Goal: Task Accomplishment & Management: Use online tool/utility

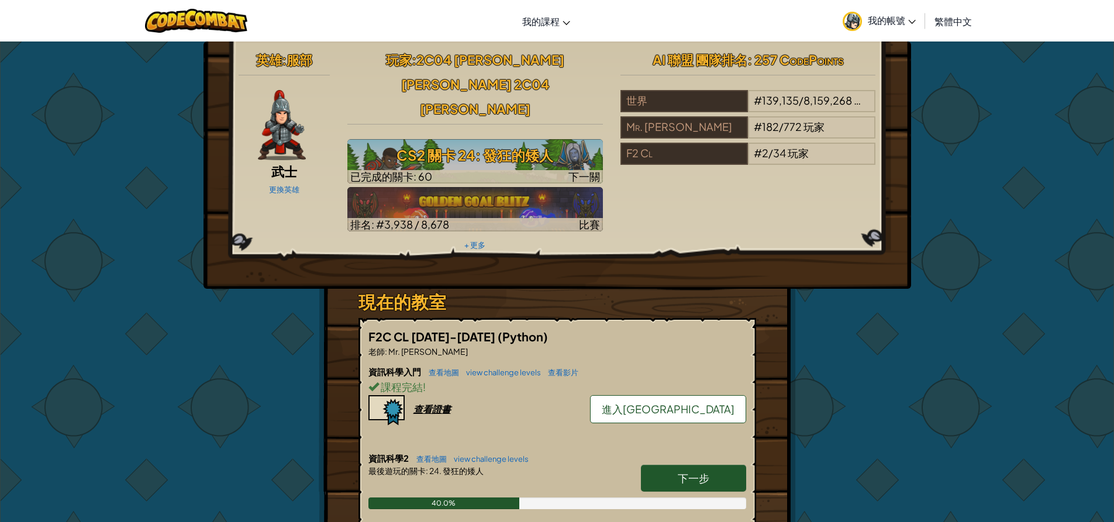
click at [669, 402] on span "進入[GEOGRAPHIC_DATA]" at bounding box center [668, 408] width 133 height 13
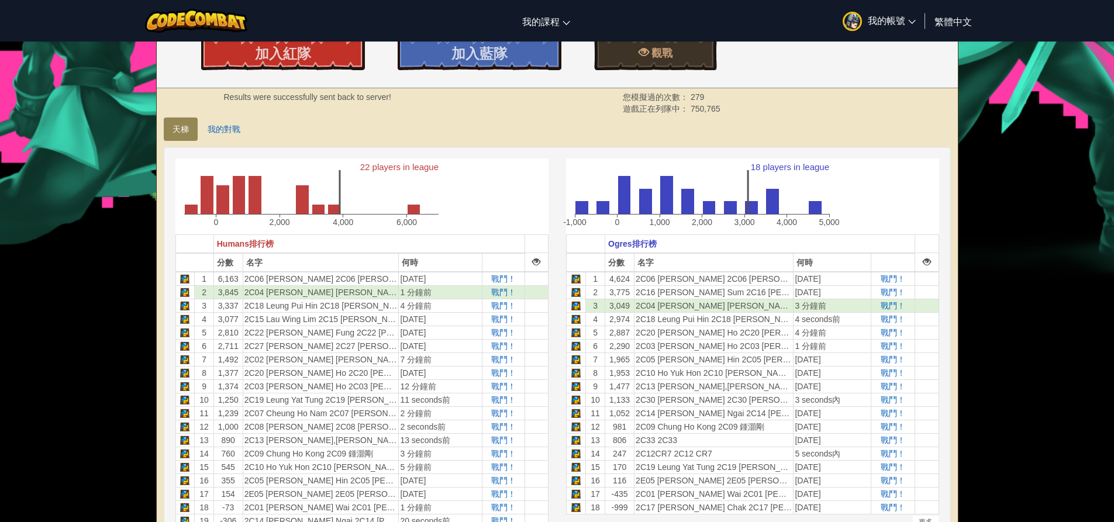
scroll to position [292, 0]
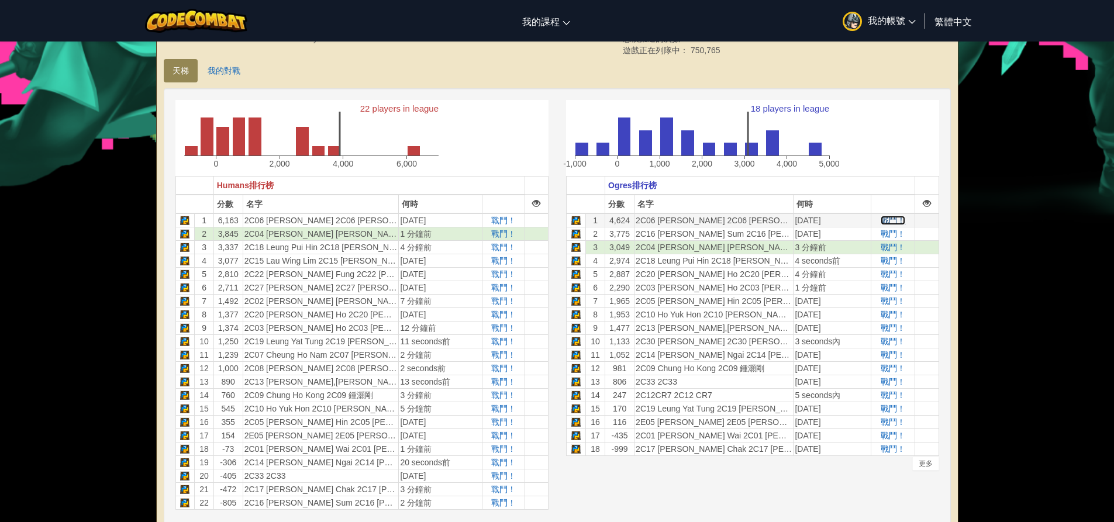
click at [890, 224] on span "戰鬥！" at bounding box center [893, 220] width 25 height 9
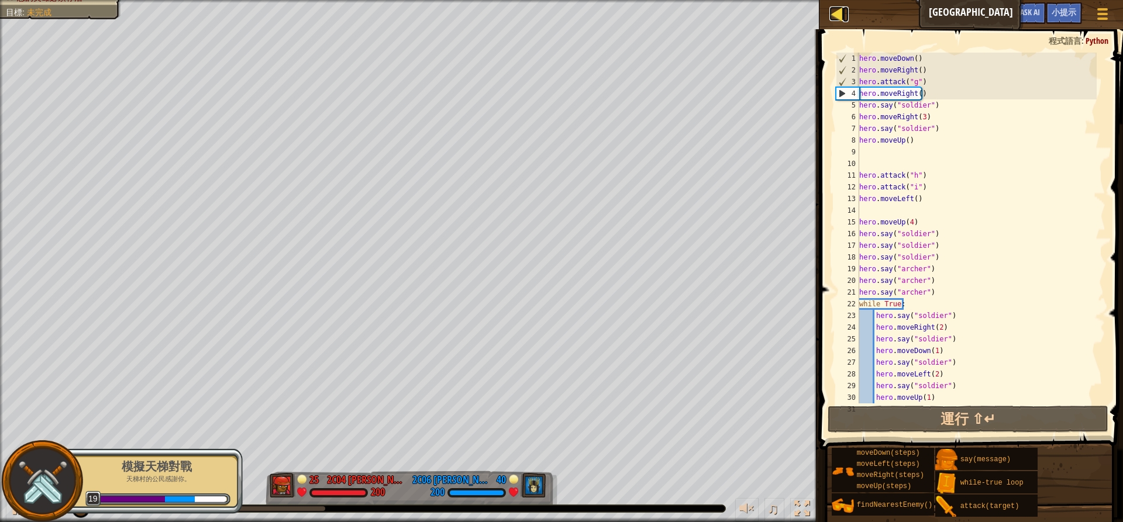
click at [831, 19] on div at bounding box center [836, 13] width 15 height 15
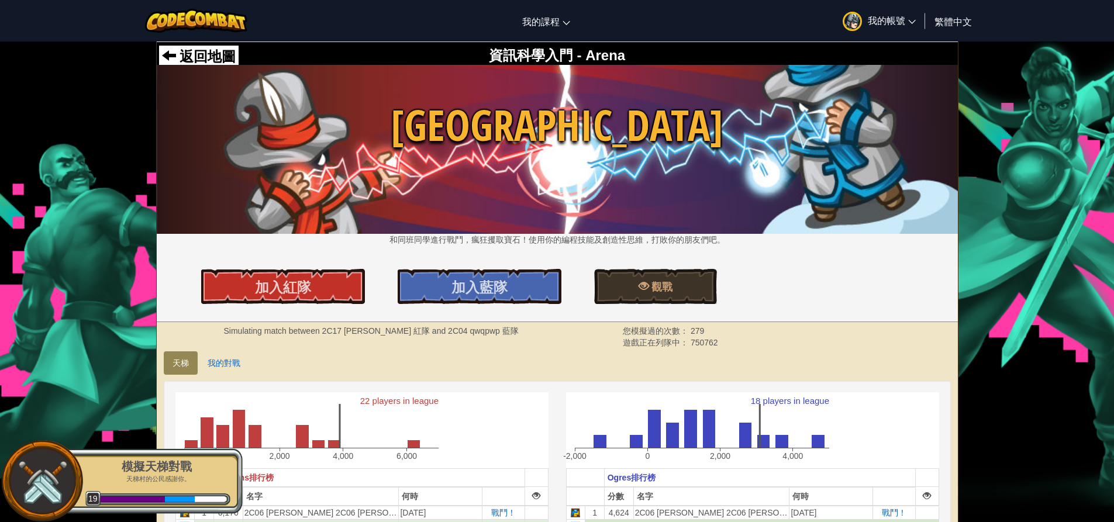
scroll to position [234, 0]
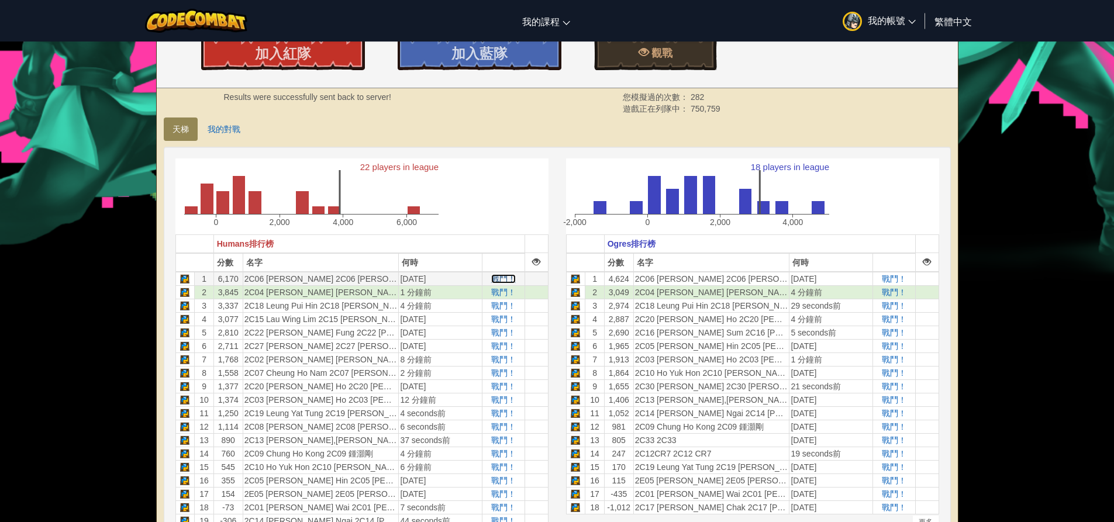
click at [496, 280] on span "戰鬥！" at bounding box center [503, 278] width 25 height 9
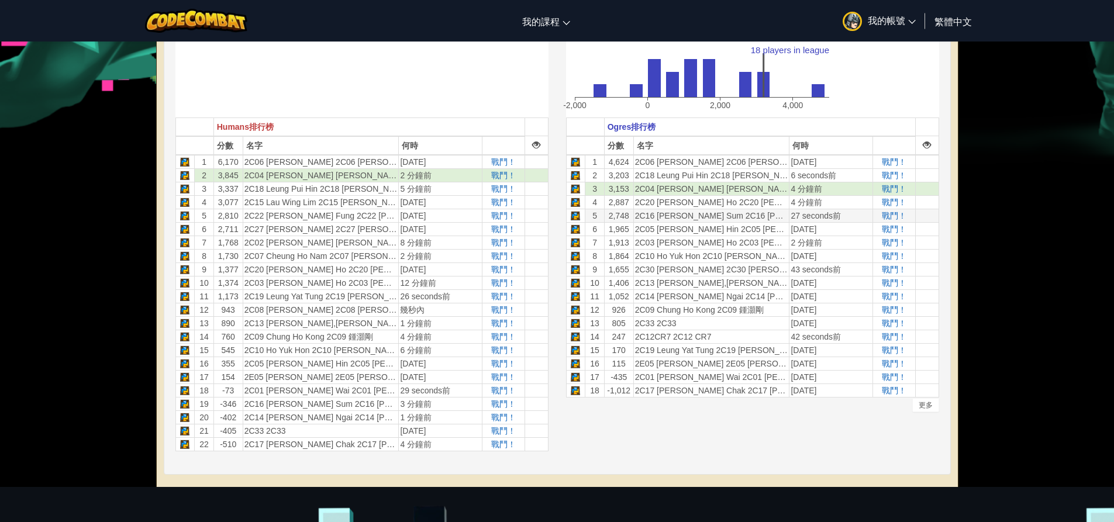
scroll to position [292, 0]
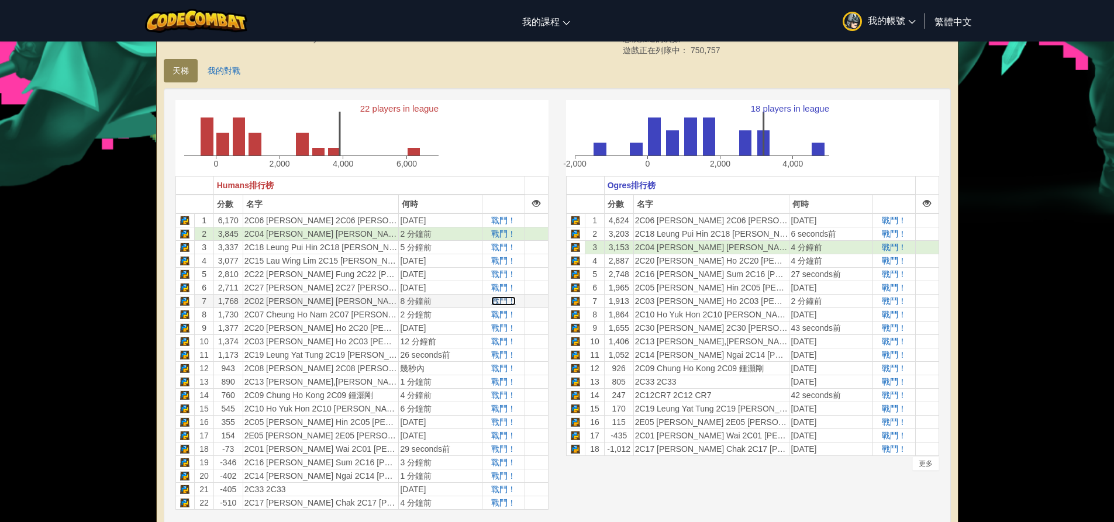
click at [500, 298] on span "戰鬥！" at bounding box center [503, 300] width 25 height 9
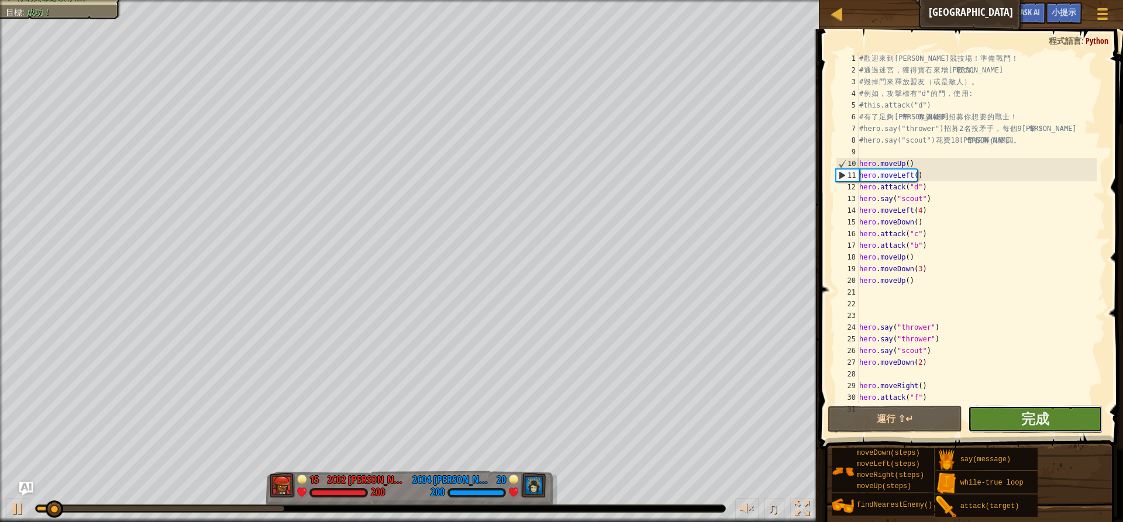
click at [1019, 418] on button "完成" at bounding box center [1035, 419] width 134 height 27
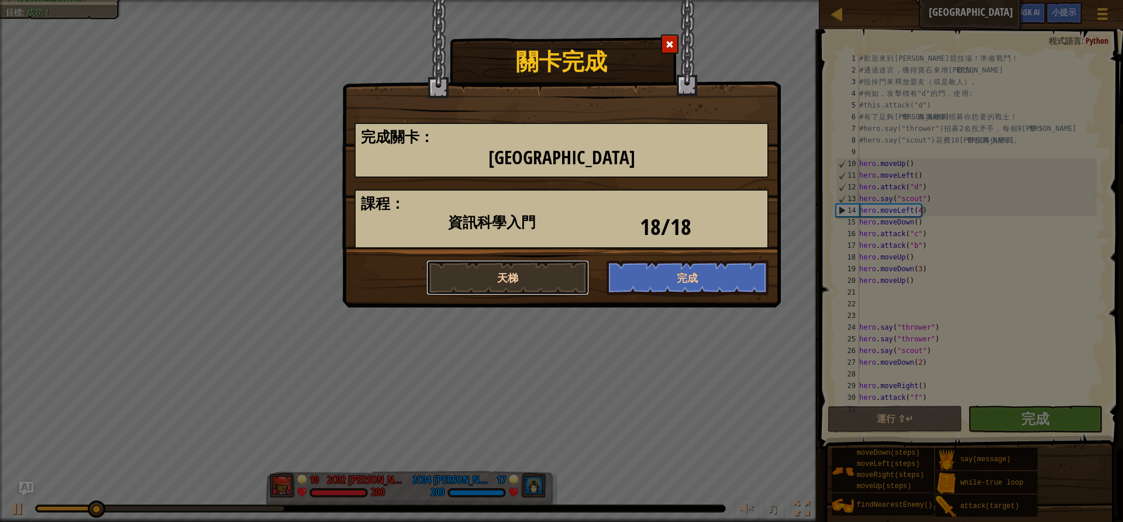
click at [551, 278] on button "天梯" at bounding box center [507, 277] width 163 height 35
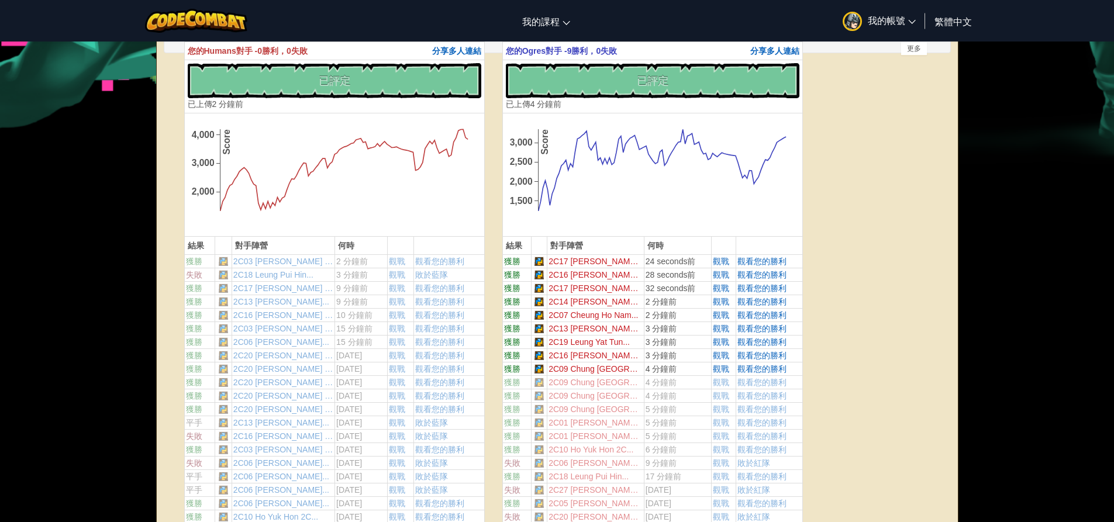
scroll to position [409, 0]
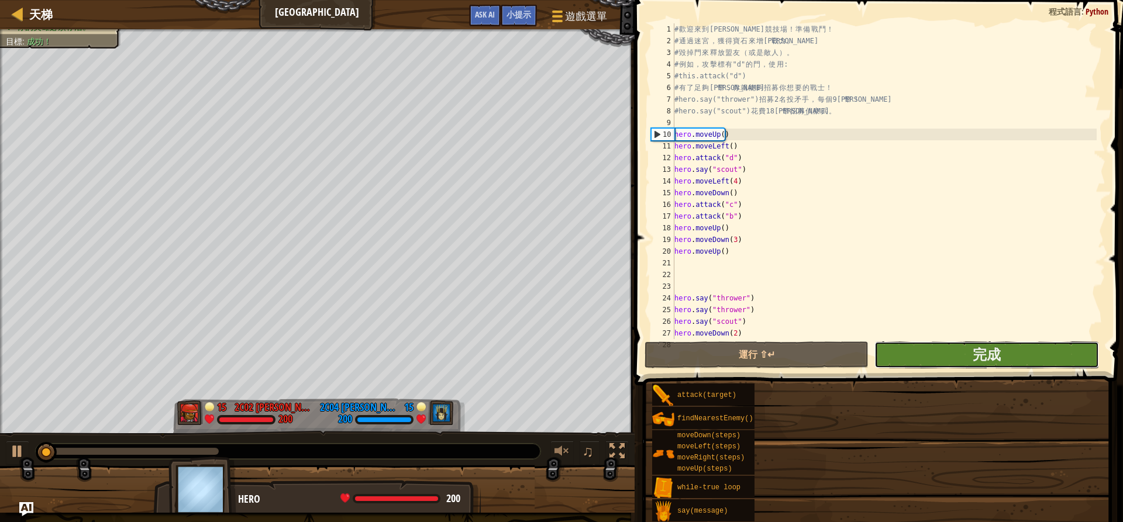
click at [953, 351] on button "完成" at bounding box center [986, 354] width 224 height 27
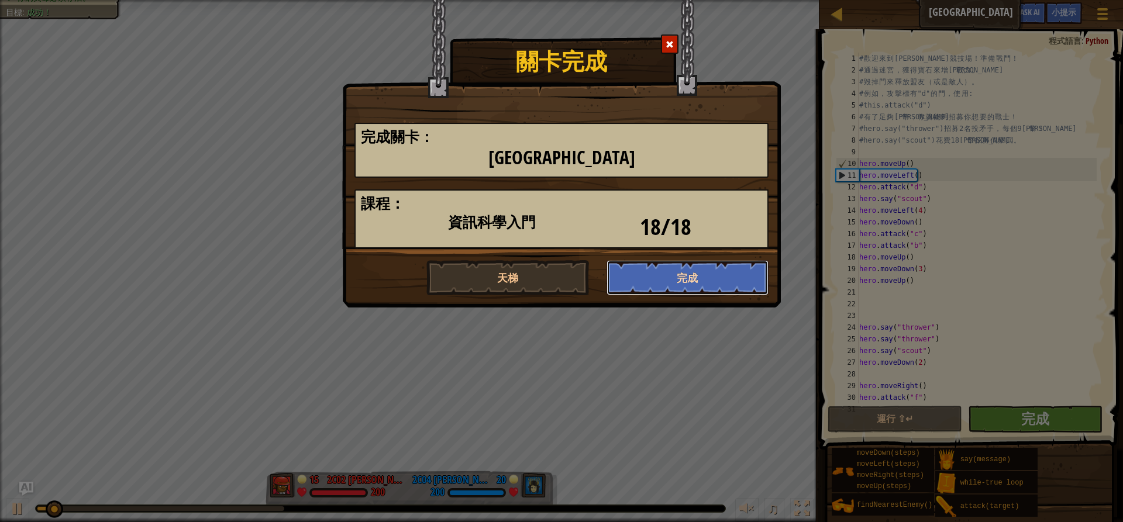
click at [702, 293] on button "完成" at bounding box center [687, 277] width 163 height 35
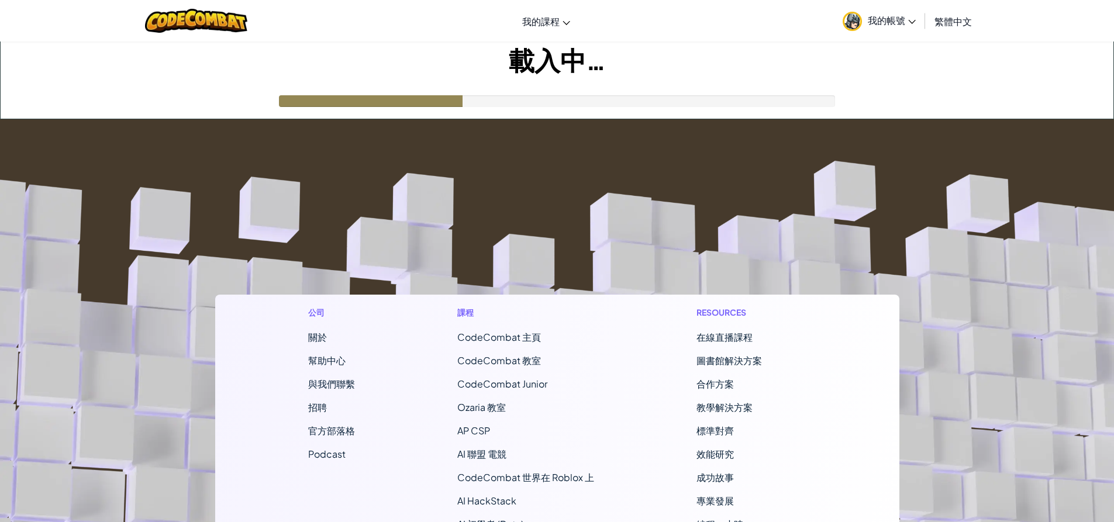
click at [698, 278] on footer "公司 關於 幫助中心 與我們聯繫 招聘 官方部落格 Podcast 課程 CodeCombat 主頁 CodeCombat 教室 CodeCombat Jun…" at bounding box center [557, 435] width 1114 height 633
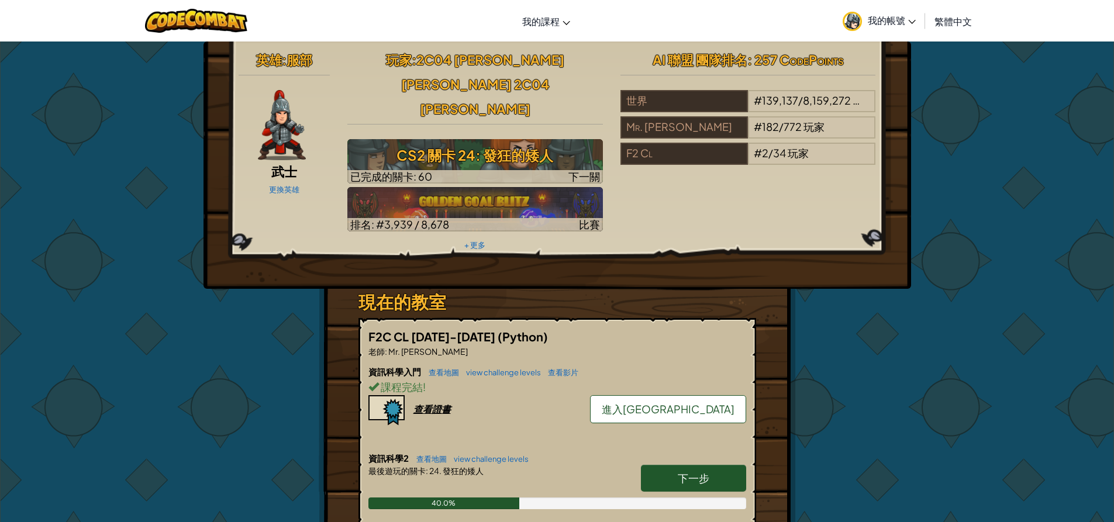
click at [695, 402] on span "進入[GEOGRAPHIC_DATA]" at bounding box center [668, 408] width 133 height 13
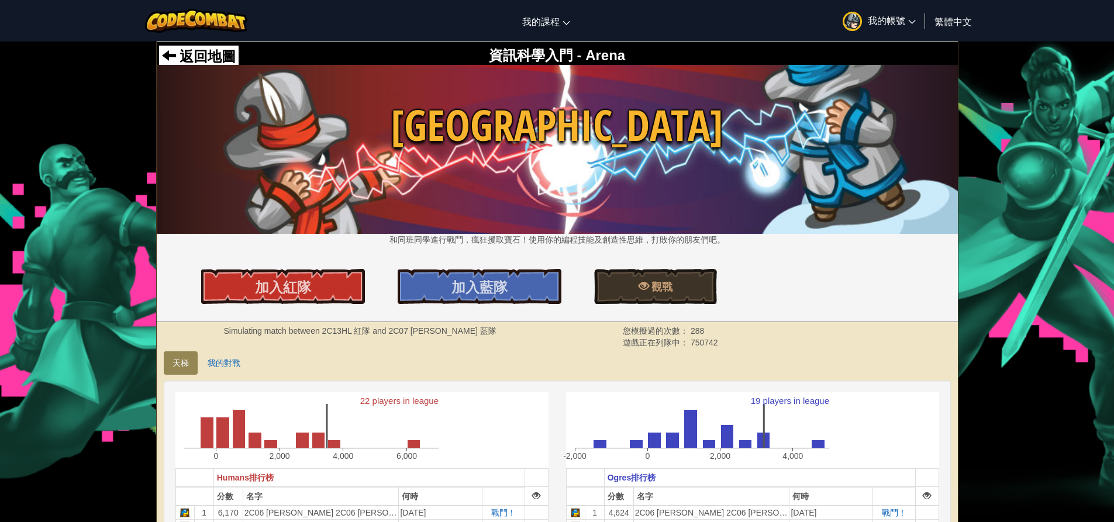
scroll to position [234, 0]
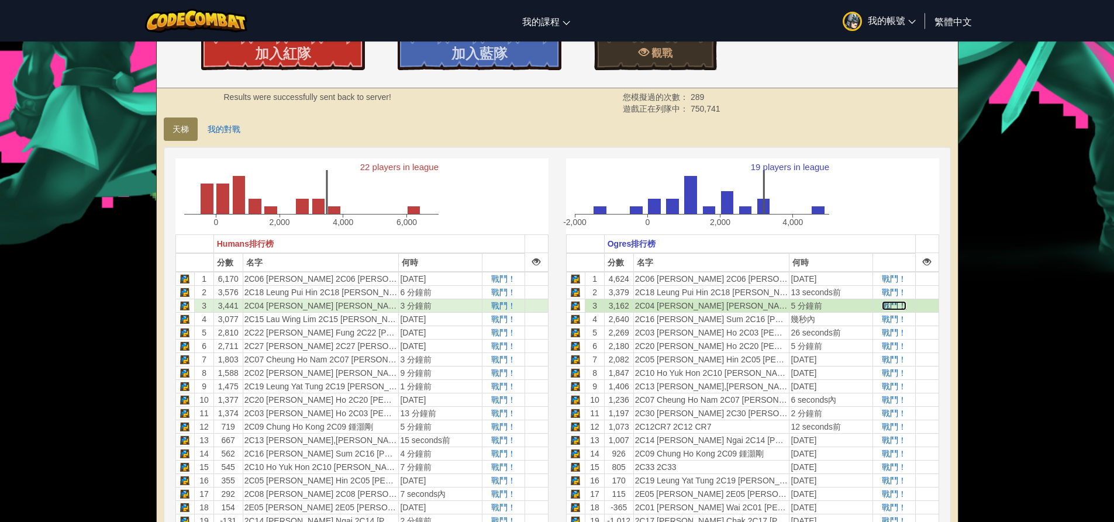
click at [897, 304] on span "戰鬥！" at bounding box center [894, 305] width 25 height 9
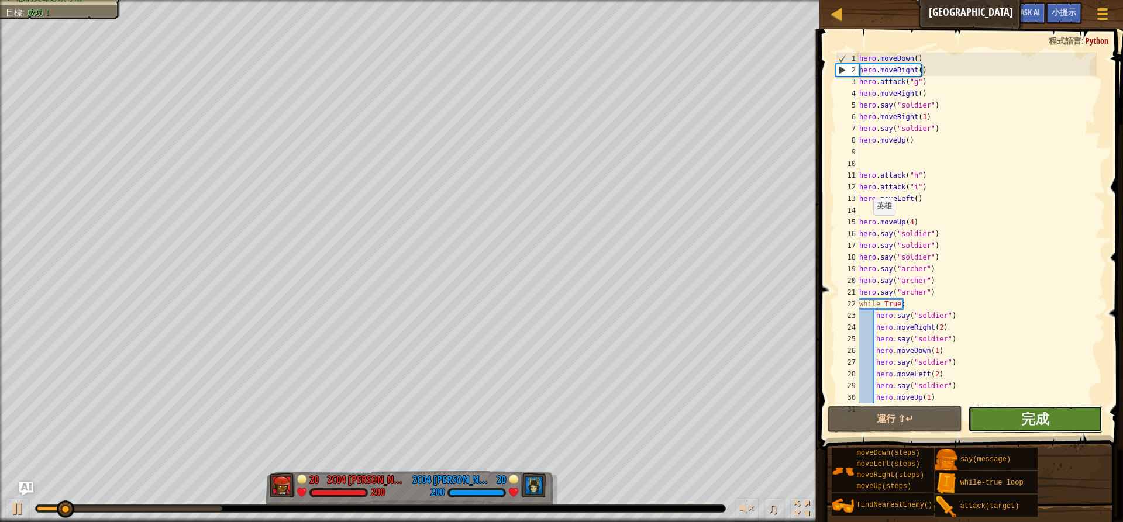
click at [1051, 418] on button "完成" at bounding box center [1035, 419] width 134 height 27
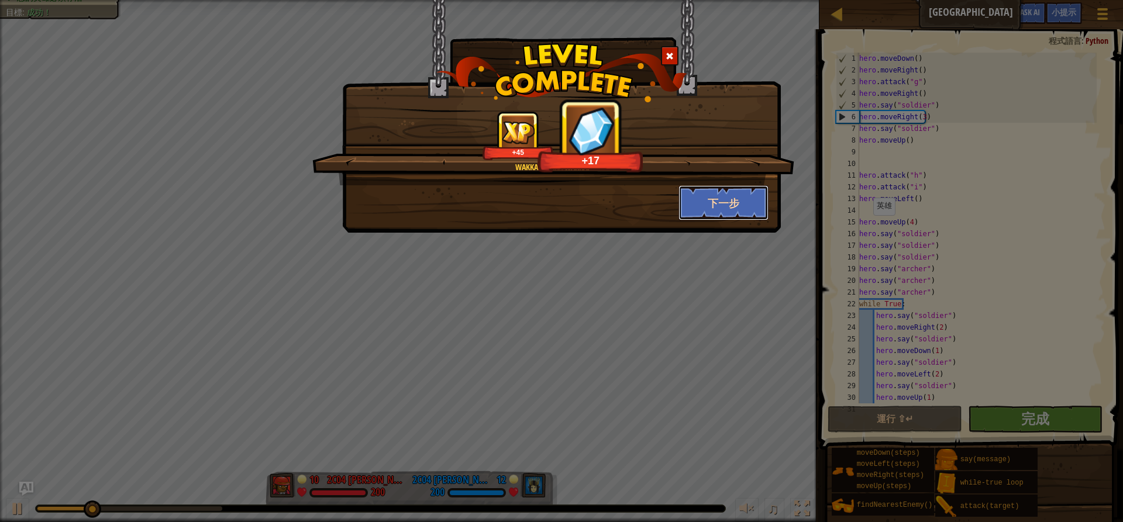
click at [736, 194] on button "下一步" at bounding box center [723, 202] width 91 height 35
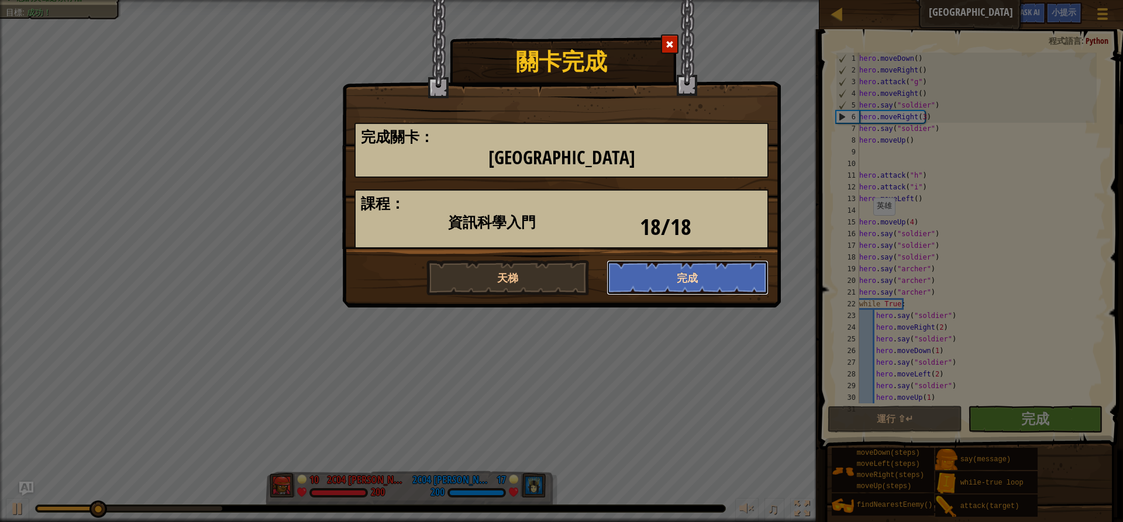
click at [711, 285] on button "完成" at bounding box center [687, 277] width 163 height 35
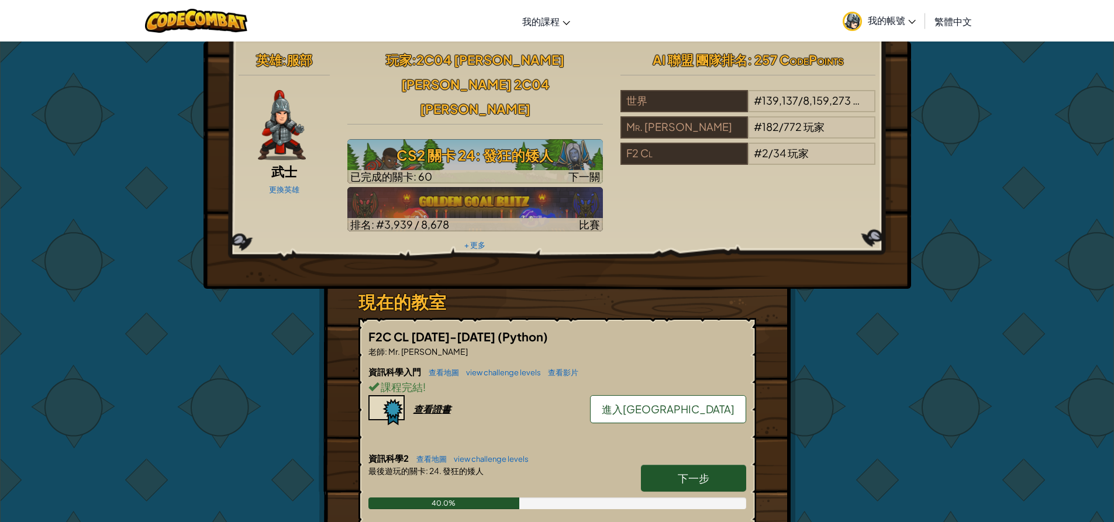
click at [695, 471] on span "下一步" at bounding box center [694, 477] width 32 height 13
select select "zh-HANT"
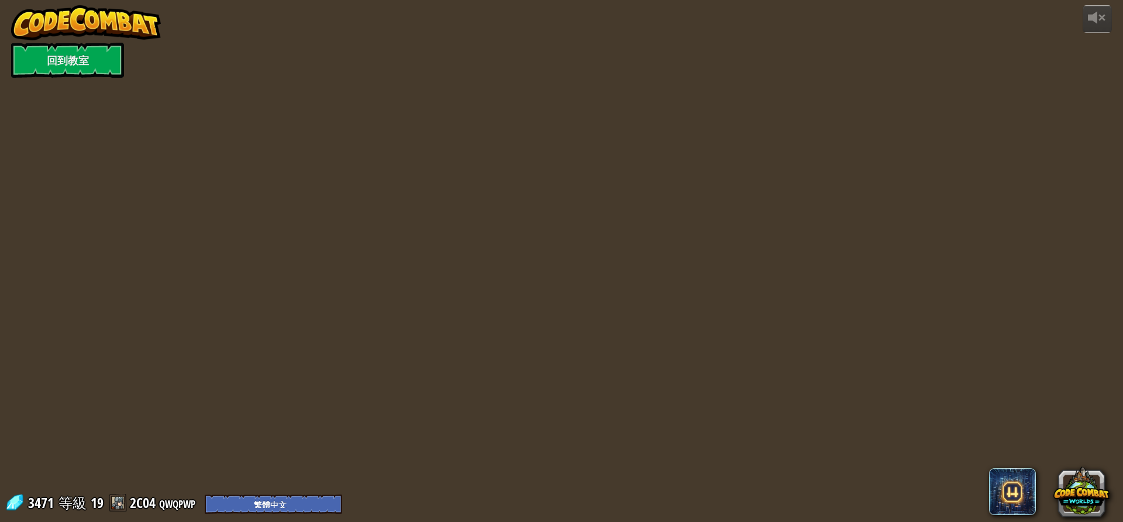
select select "zh-HANT"
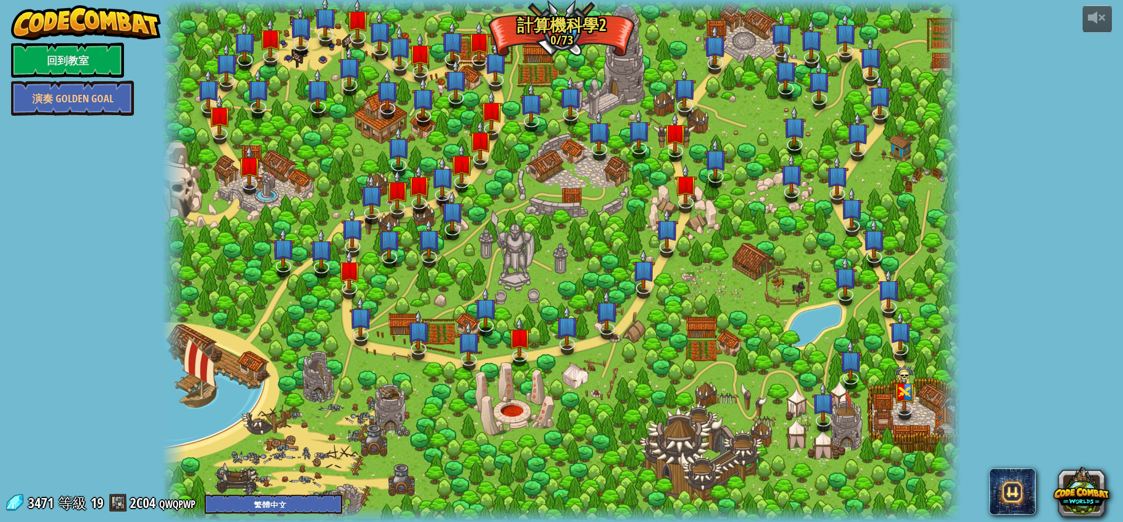
select select "zh-HANT"
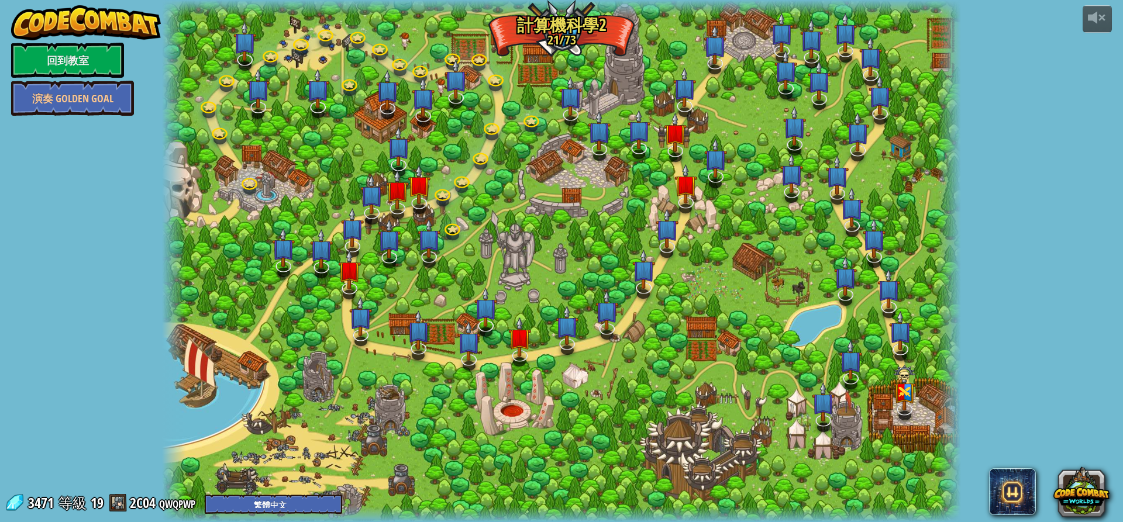
select select "zh-HANT"
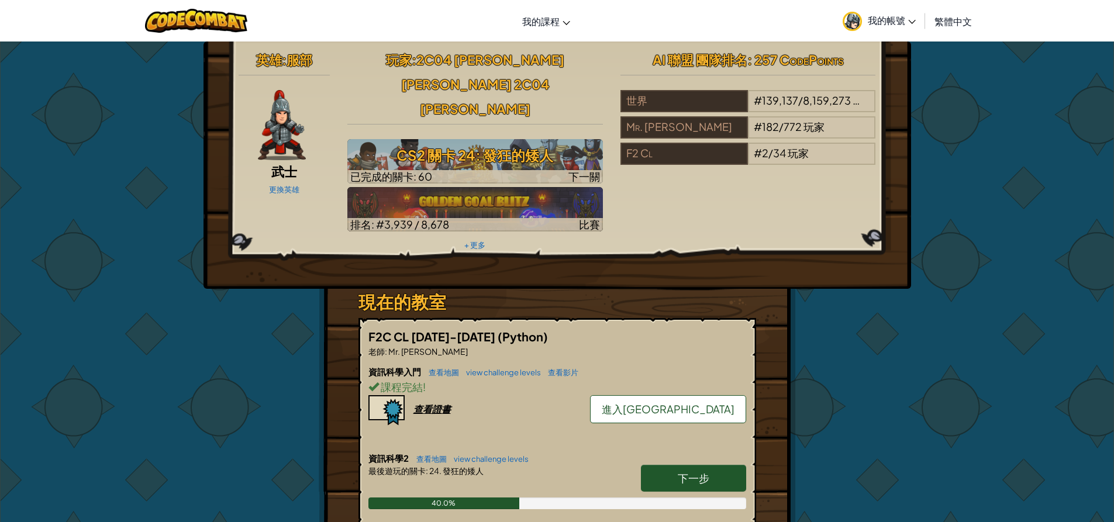
click at [687, 395] on link "進入[GEOGRAPHIC_DATA]" at bounding box center [668, 409] width 156 height 28
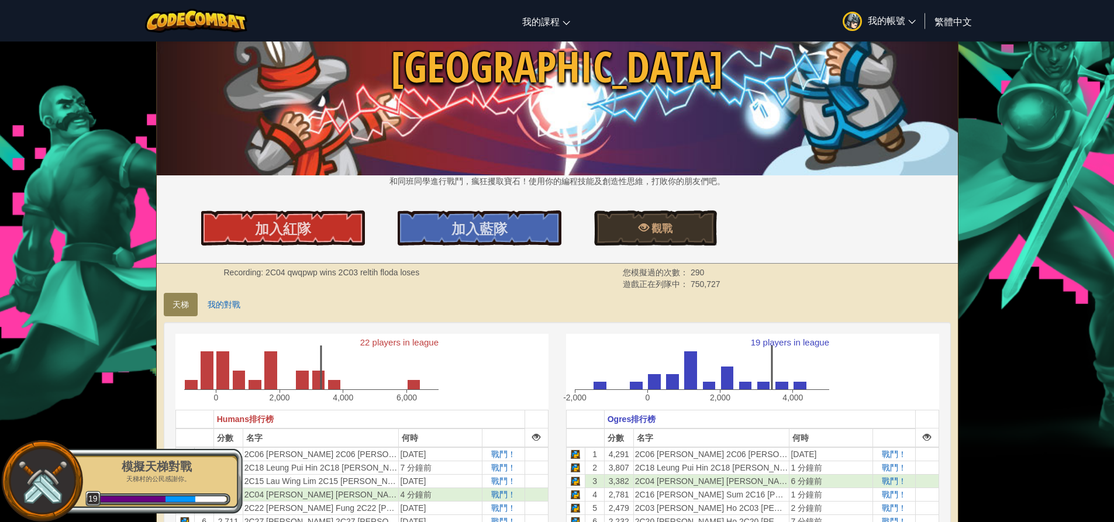
scroll to position [292, 0]
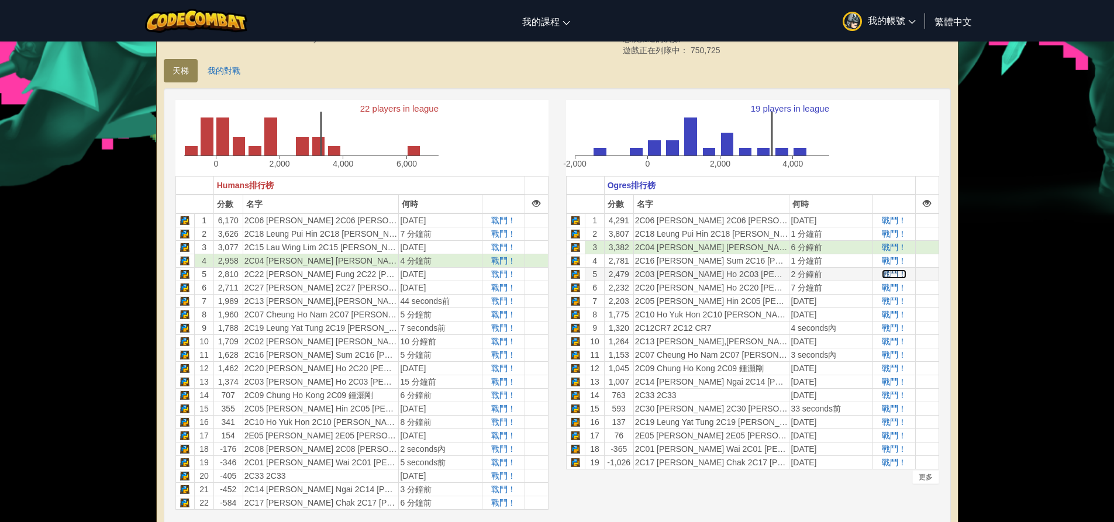
click at [890, 272] on span "戰鬥！" at bounding box center [894, 274] width 25 height 9
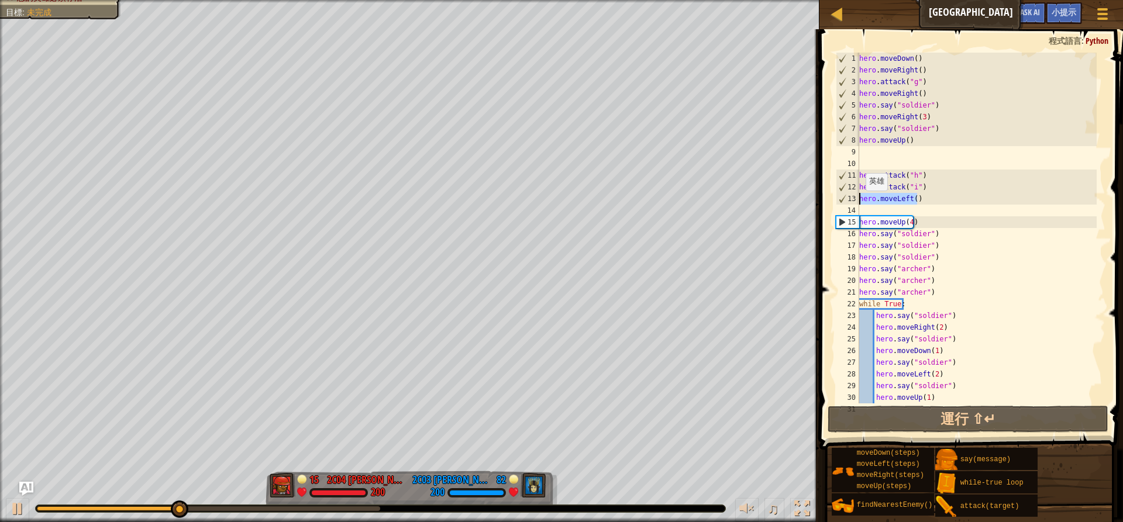
drag, startPoint x: 920, startPoint y: 200, endPoint x: 844, endPoint y: 203, distance: 75.5
click at [844, 203] on div "1 2 3 4 5 6 7 8 9 10 11 12 13 14 15 16 17 18 19 20 21 22 23 24 25 26 27 28 29 3…" at bounding box center [969, 228] width 272 height 351
type textarea "hero.moveLeft()"
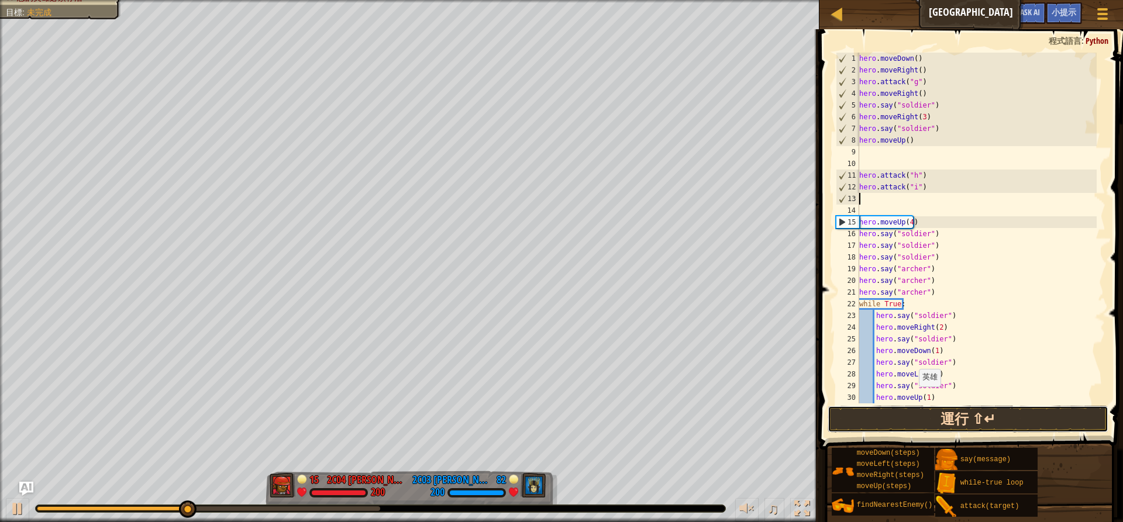
click at [913, 415] on button "運行 ⇧↵" at bounding box center [967, 419] width 281 height 27
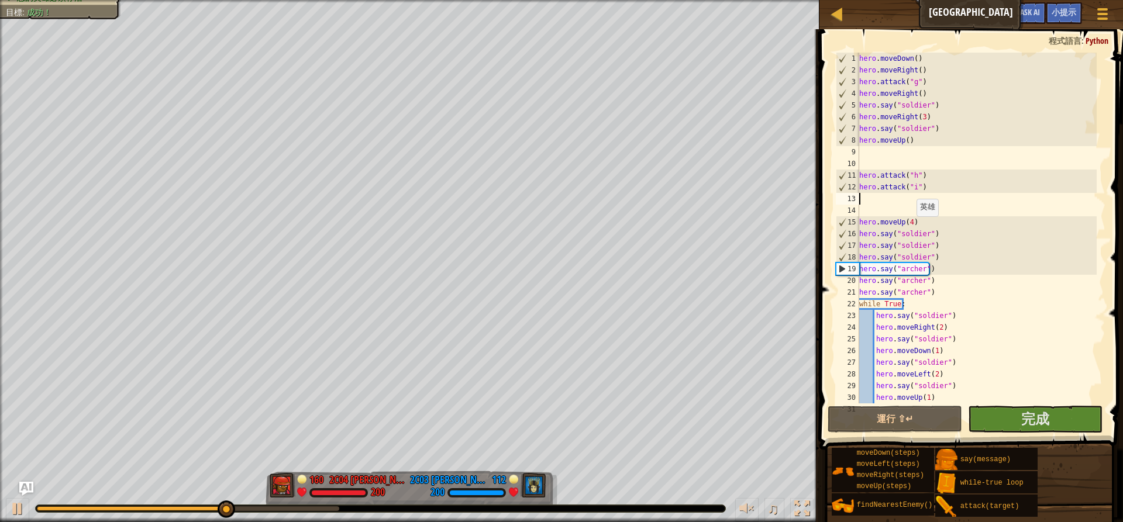
click at [910, 228] on div "hero . moveDown ( ) hero . moveRight ( ) hero . attack ( "g" ) hero . moveRight…" at bounding box center [977, 240] width 240 height 374
click at [911, 222] on div "hero . moveDown ( ) hero . moveRight ( ) hero . attack ( "g" ) hero . moveRight…" at bounding box center [977, 240] width 240 height 374
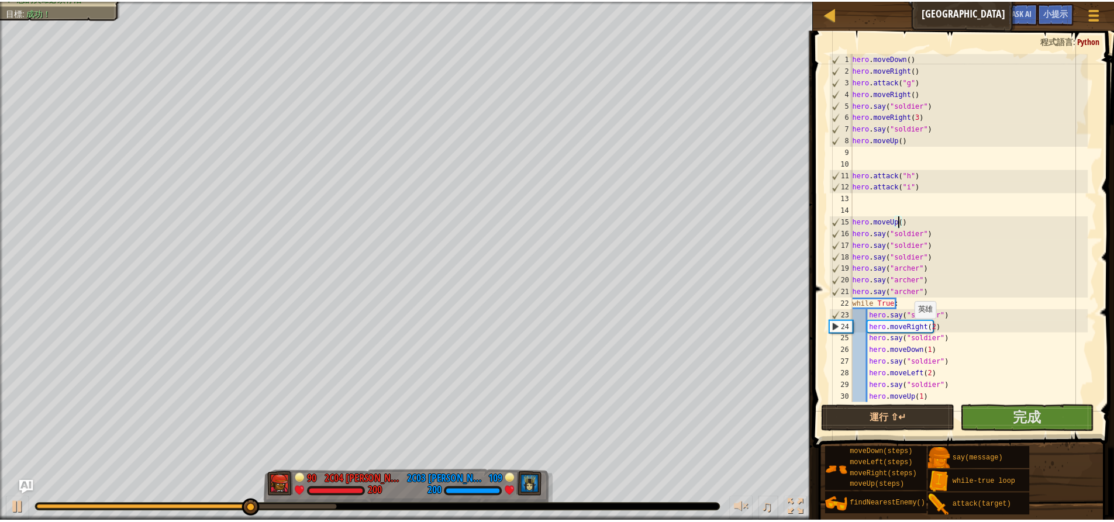
scroll to position [5, 4]
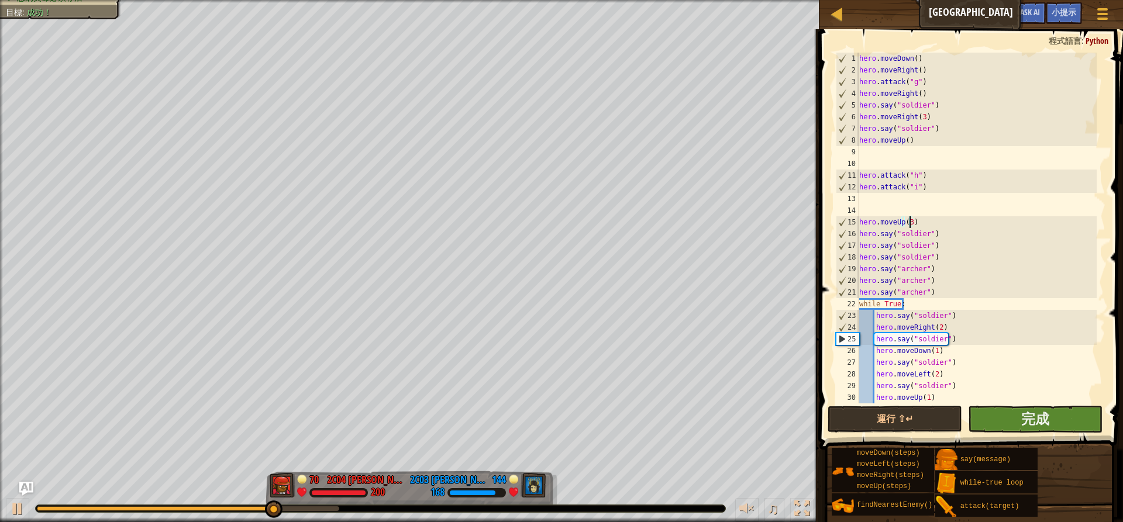
type textarea "hero.moveUp(3)"
click at [1005, 419] on button "完成" at bounding box center [1035, 419] width 134 height 27
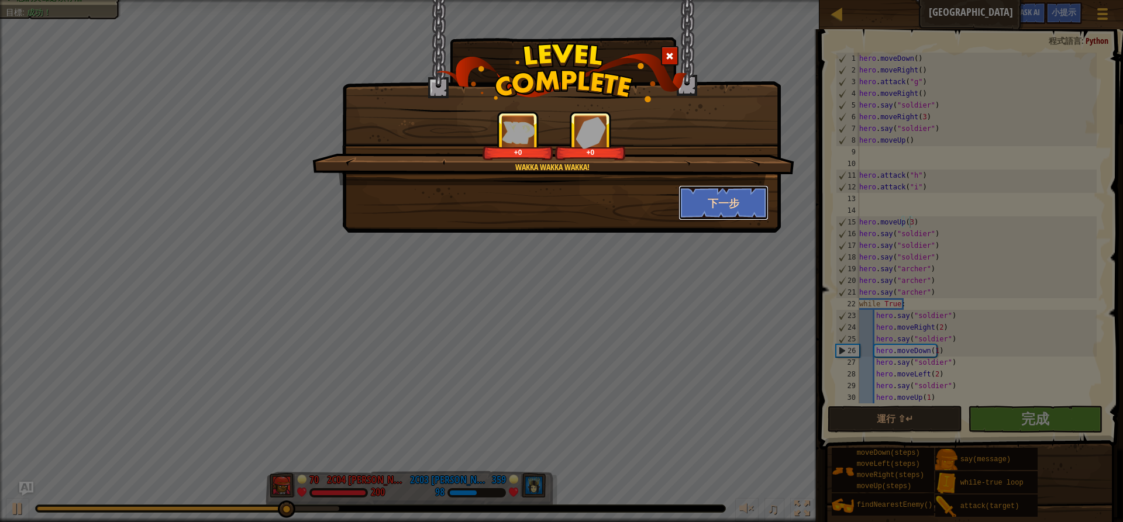
click at [714, 202] on button "下一步" at bounding box center [723, 202] width 91 height 35
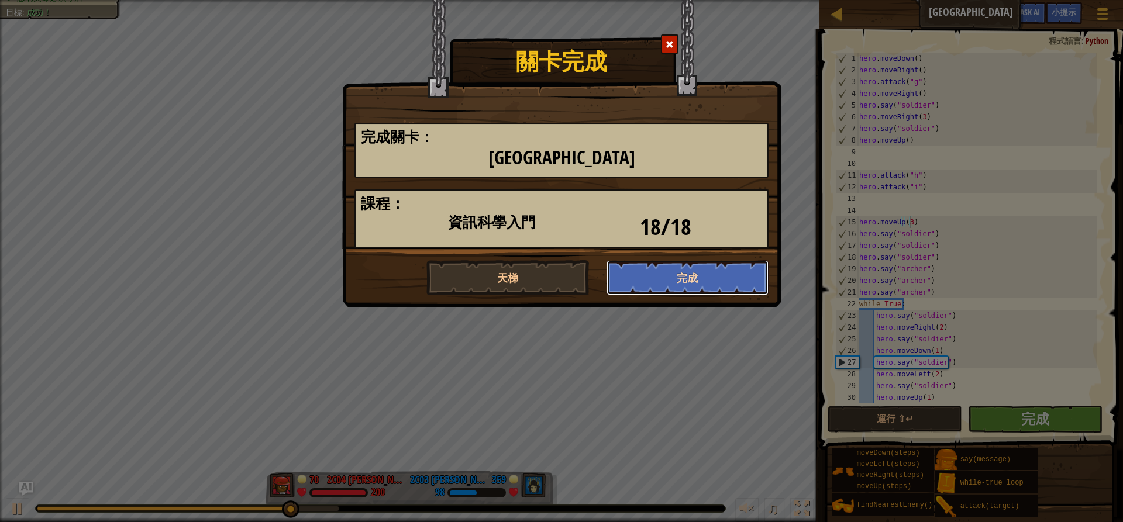
click at [738, 265] on button "完成" at bounding box center [687, 277] width 163 height 35
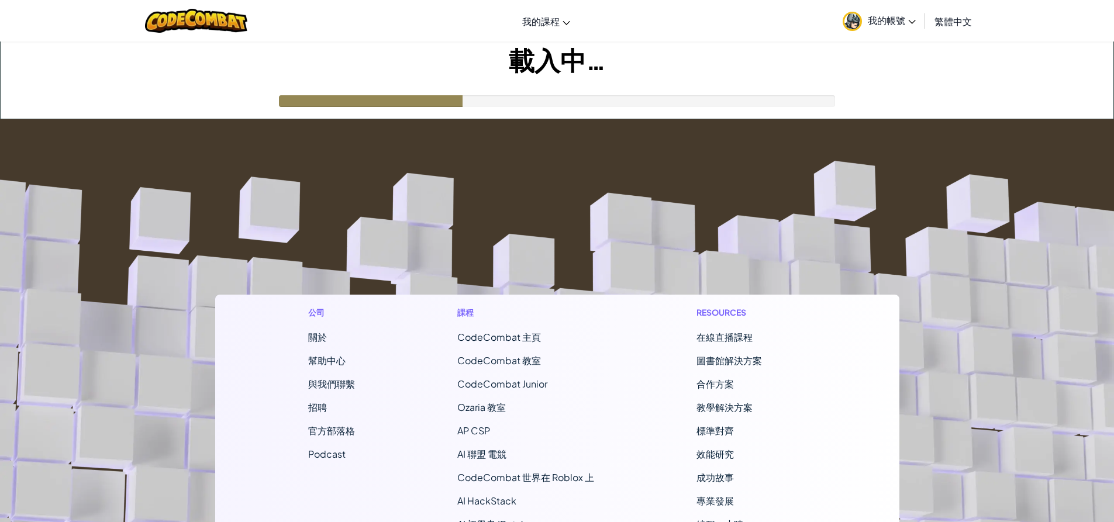
click at [740, 270] on footer "公司 關於 幫助中心 與我們聯繫 招聘 官方部落格 Podcast 課程 CodeCombat 主頁 CodeCombat 教室 CodeCombat Jun…" at bounding box center [557, 435] width 1114 height 633
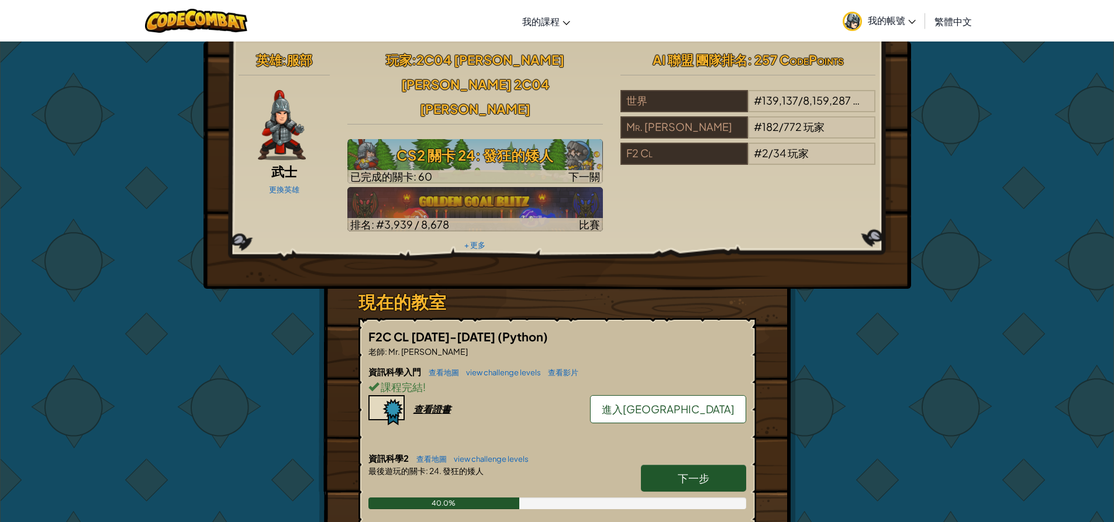
click at [730, 395] on link "進入[GEOGRAPHIC_DATA]" at bounding box center [668, 409] width 156 height 28
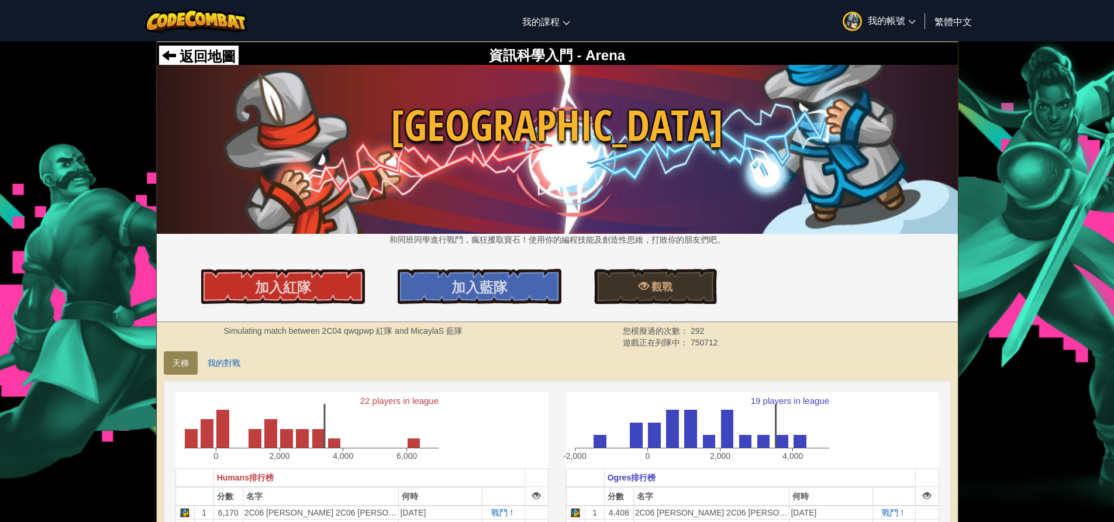
scroll to position [234, 0]
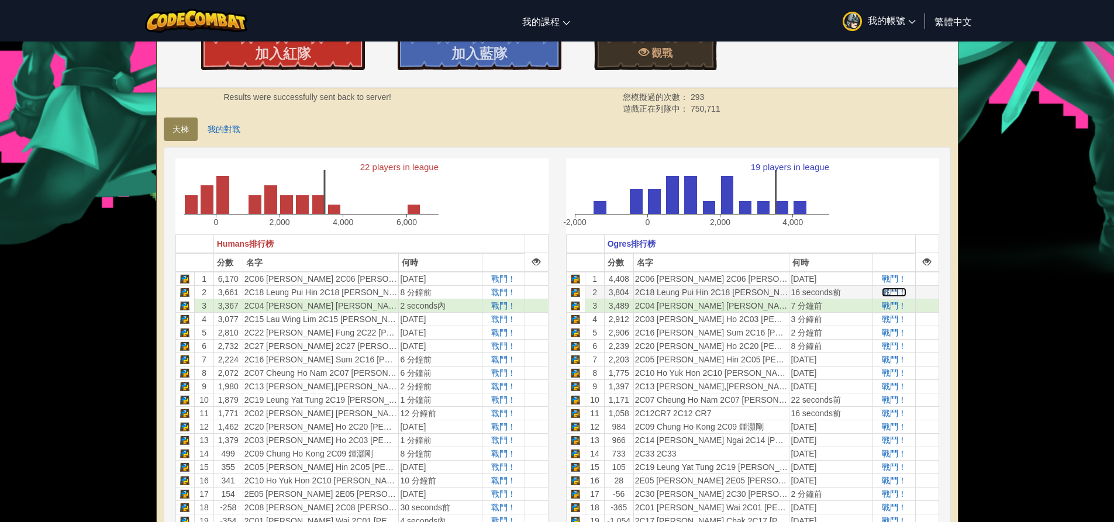
click at [899, 296] on span "戰鬥！" at bounding box center [894, 292] width 25 height 9
